Goal: Task Accomplishment & Management: Use online tool/utility

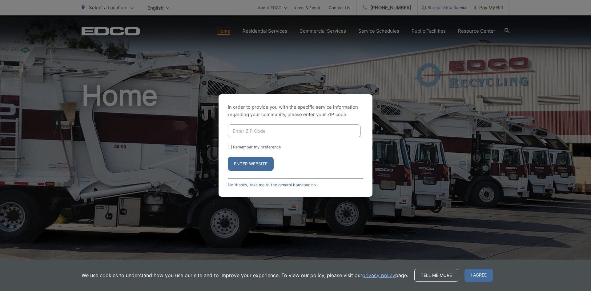
click at [252, 130] on input "Enter ZIP Code" at bounding box center [294, 130] width 133 height 13
type input "92083"
click at [256, 167] on button "Enter Website" at bounding box center [251, 164] width 46 height 14
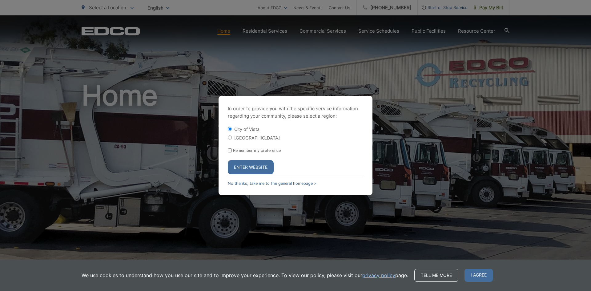
click at [256, 167] on button "Enter Website" at bounding box center [251, 167] width 46 height 14
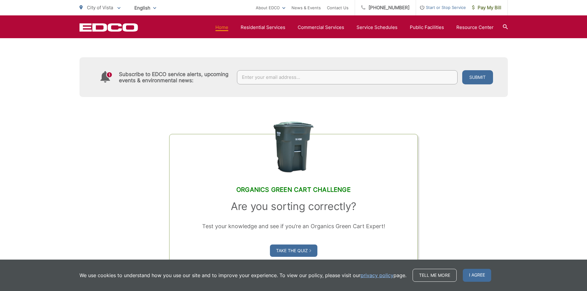
scroll to position [246, 0]
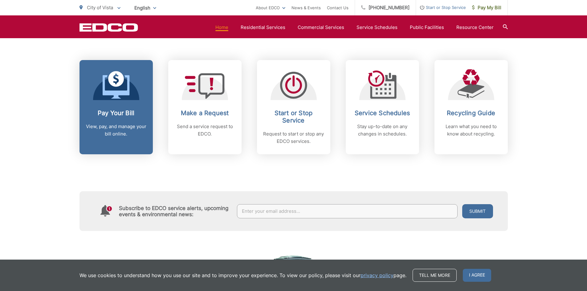
click at [132, 119] on div "Pay Your Bill View, pay, and manage your bill online." at bounding box center [116, 123] width 61 height 28
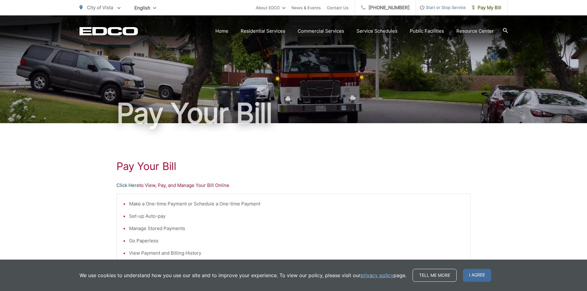
click at [135, 187] on link "Click Here" at bounding box center [127, 185] width 23 height 7
